Goal: Check status

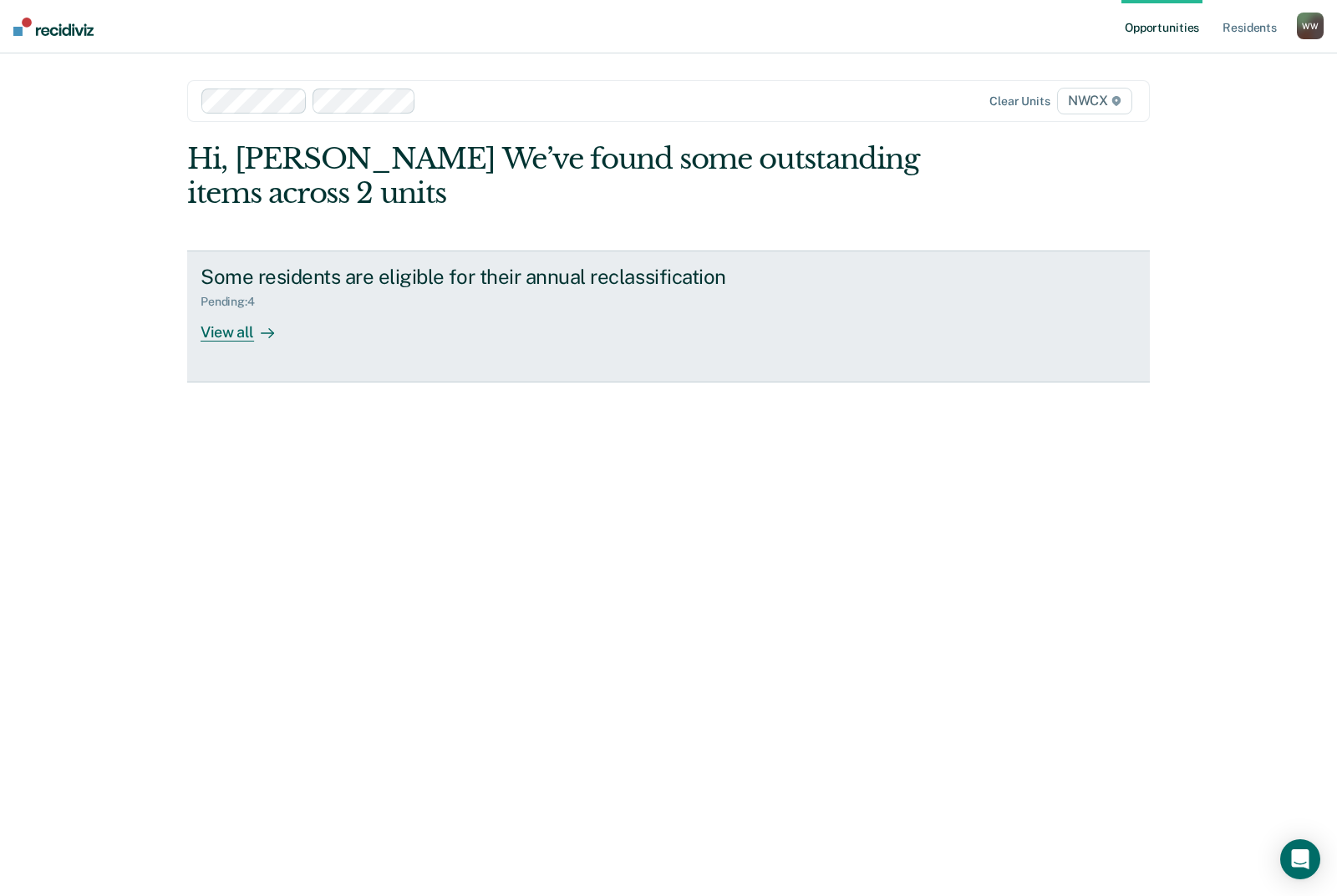
click at [242, 341] on link "Some residents are eligible for their annual reclassification Pending : 4 View …" at bounding box center [668, 317] width 962 height 132
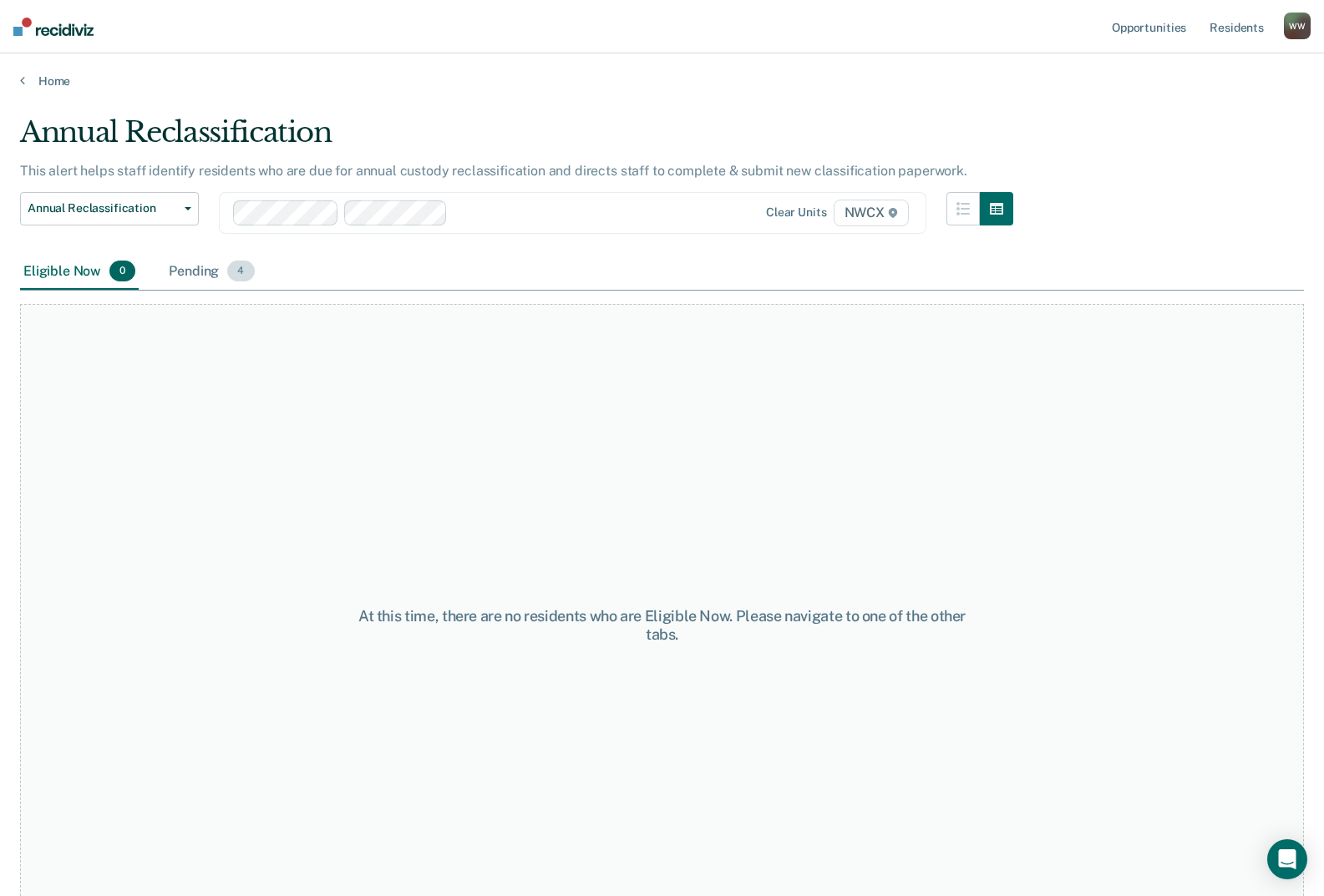
click at [174, 263] on div "Pending 4" at bounding box center [211, 272] width 92 height 37
